Goal: Use online tool/utility: Use online tool/utility

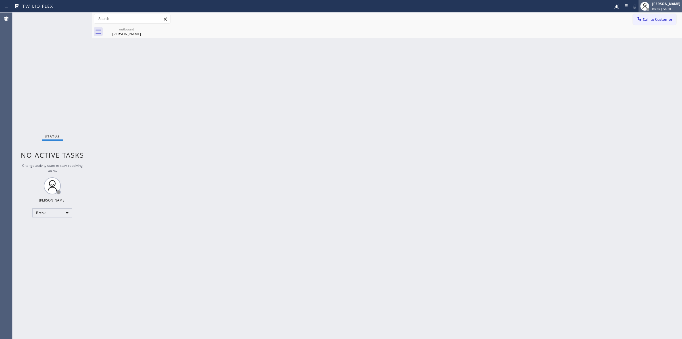
click at [667, 7] on span "Break | 58:28" at bounding box center [661, 9] width 19 height 4
click at [645, 36] on button "Unavailable" at bounding box center [653, 37] width 57 height 7
drag, startPoint x: 660, startPoint y: 21, endPoint x: 408, endPoint y: 57, distance: 254.6
click at [654, 22] on button "Call to Customer" at bounding box center [654, 19] width 43 height 11
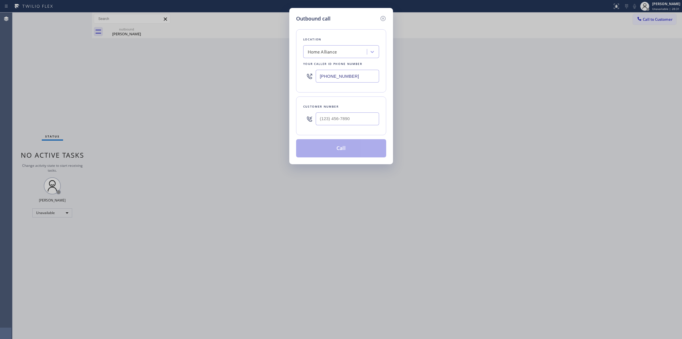
paste input "[PHONE_NUMBER]"
click at [327, 56] on div "Home Alliance" at bounding box center [336, 52] width 62 height 10
type input "[PHONE_NUMBER]"
drag, startPoint x: 360, startPoint y: 80, endPoint x: 275, endPoint y: 76, distance: 85.6
click at [275, 76] on div "Outbound call Location Home Alliance Your caller id phone number [PHONE_NUMBER]…" at bounding box center [341, 169] width 682 height 339
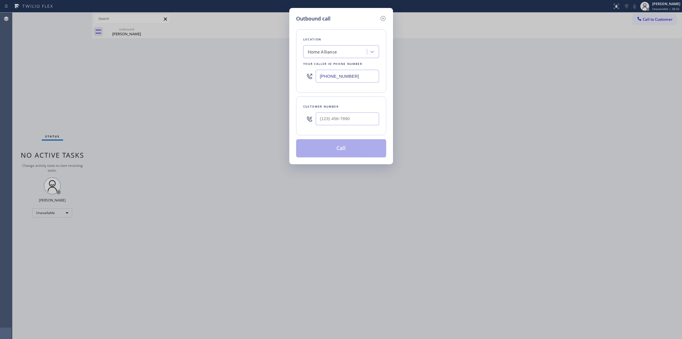
paste input "66) 798-3263"
drag, startPoint x: 364, startPoint y: 77, endPoint x: 308, endPoint y: 81, distance: 56.4
click at [308, 81] on div "[PHONE_NUMBER]" at bounding box center [341, 76] width 76 height 18
paste input "66) 798-3263"
type input "[PHONE_NUMBER]"
